Goal: Task Accomplishment & Management: Use online tool/utility

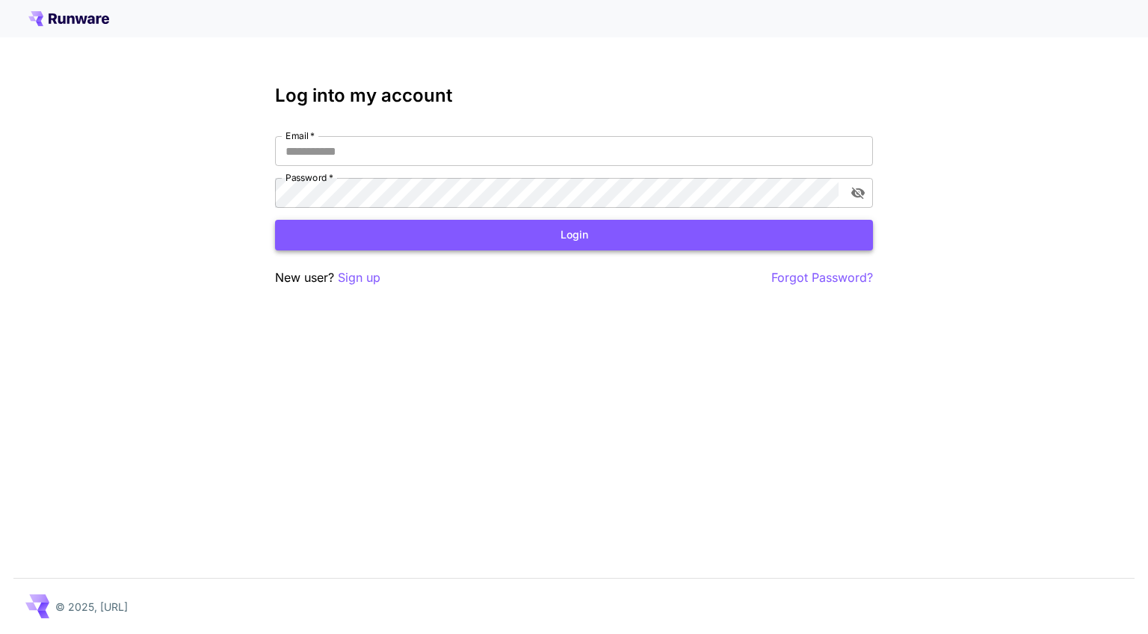
type input "**********"
click at [465, 235] on button "Login" at bounding box center [574, 235] width 598 height 31
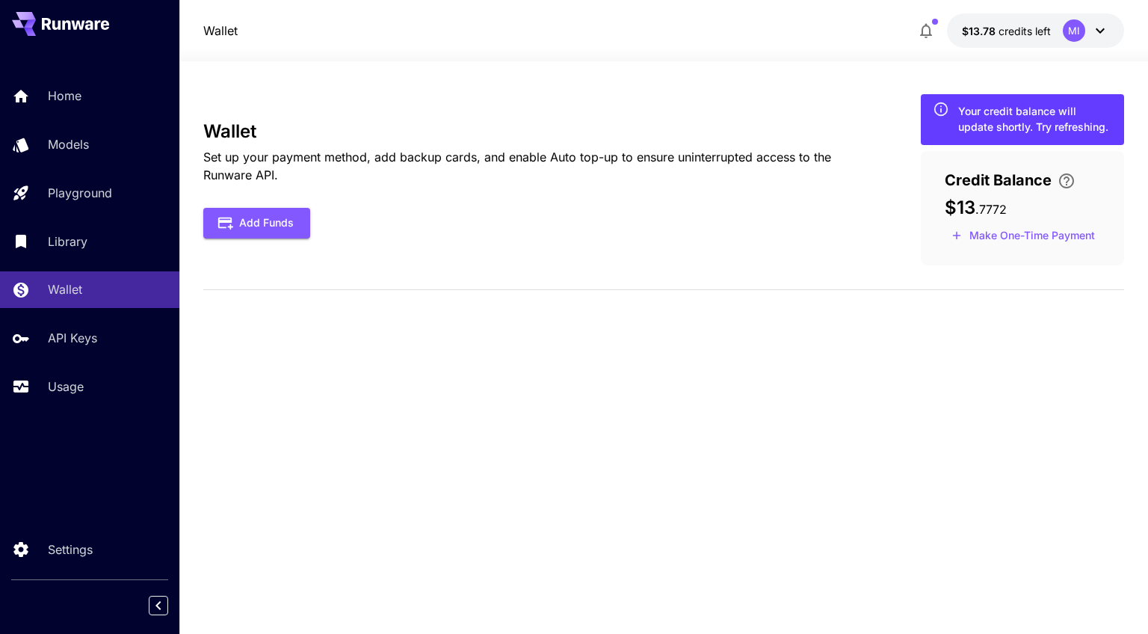
click at [999, 126] on div "Your credit balance will update shortly. Try refreshing." at bounding box center [1035, 118] width 154 height 31
